Goal: Obtain resource: Obtain resource

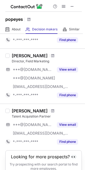
scroll to position [397, 0]
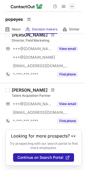
click at [74, 5] on span at bounding box center [72, 6] width 4 height 4
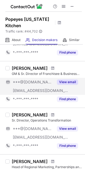
scroll to position [266, 0]
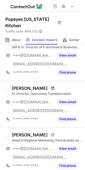
click at [51, 86] on span at bounding box center [52, 88] width 3 height 4
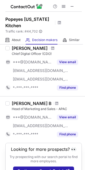
scroll to position [230, 0]
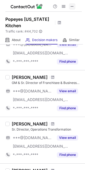
click at [70, 6] on span at bounding box center [72, 6] width 4 height 4
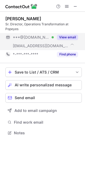
scroll to position [129, 85]
click at [66, 37] on button "View email" at bounding box center [67, 37] width 21 height 5
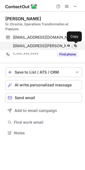
click at [76, 45] on span at bounding box center [75, 46] width 4 height 4
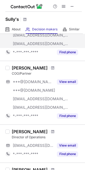
scroll to position [53, 0]
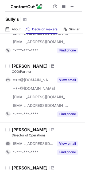
click at [51, 65] on span at bounding box center [52, 66] width 3 height 4
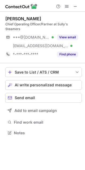
scroll to position [129, 85]
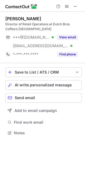
scroll to position [129, 85]
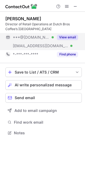
click at [68, 38] on button "View email" at bounding box center [67, 37] width 21 height 5
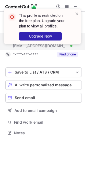
click at [75, 15] on span at bounding box center [76, 13] width 4 height 5
